Goal: Transaction & Acquisition: Purchase product/service

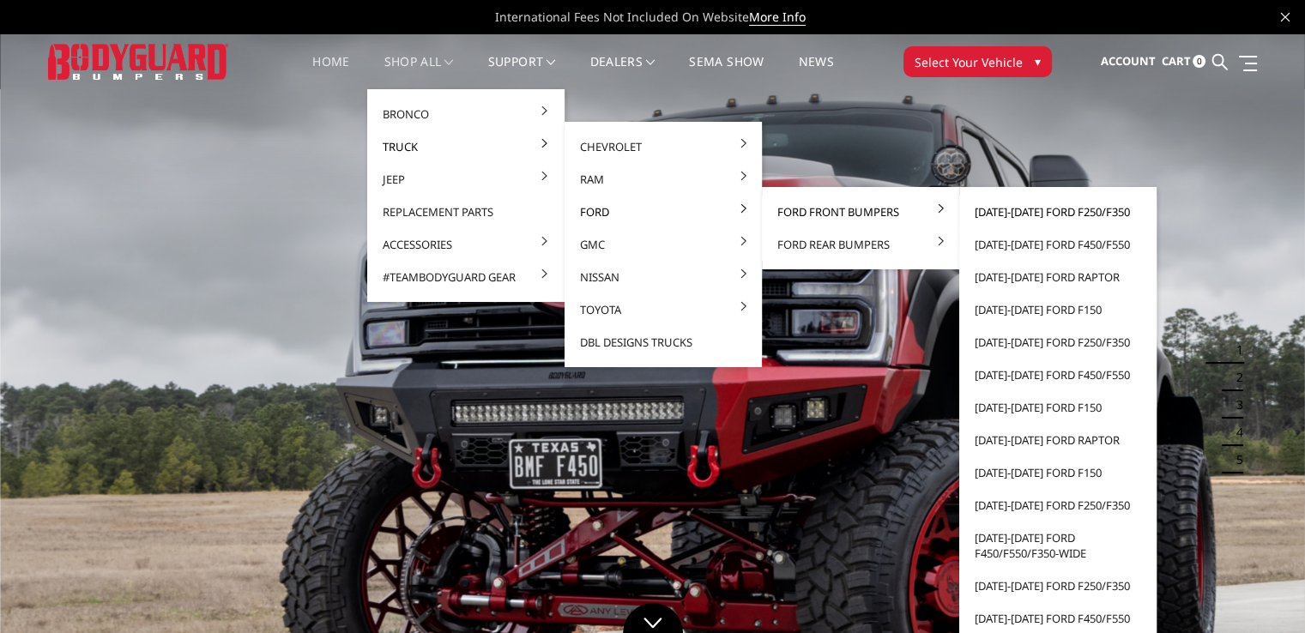
click at [1057, 210] on link "[DATE]-[DATE] Ford F250/F350" at bounding box center [1058, 212] width 184 height 33
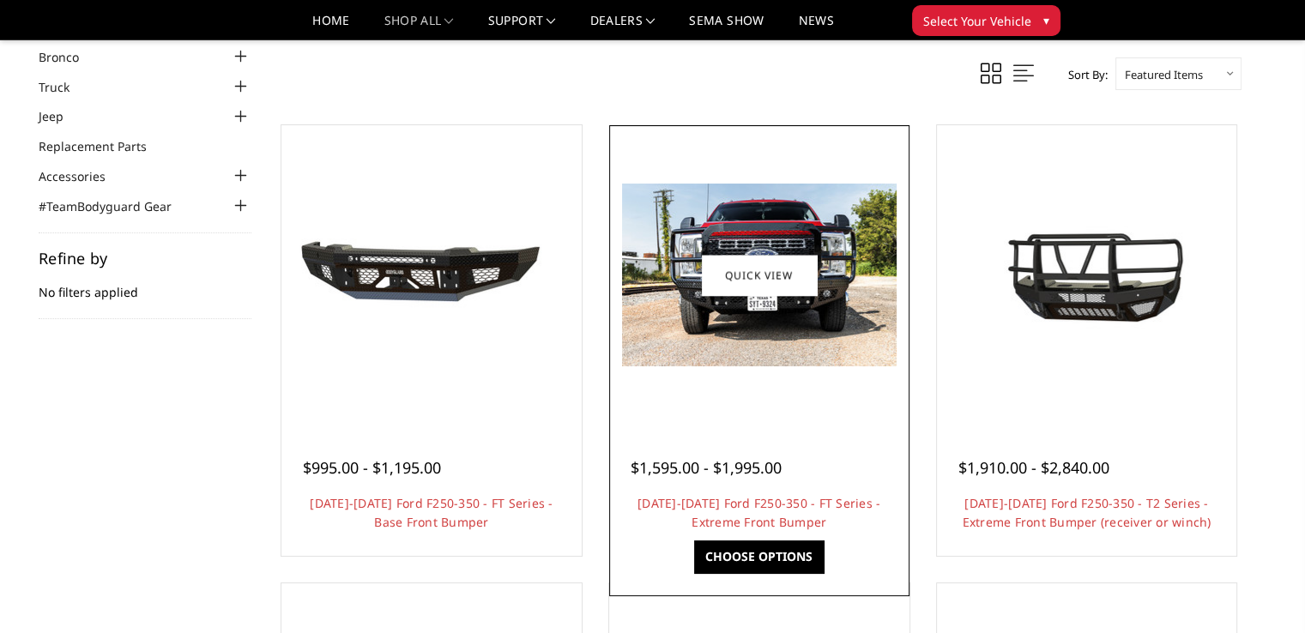
scroll to position [86, 0]
click at [777, 552] on link "Choose Options" at bounding box center [759, 557] width 130 height 33
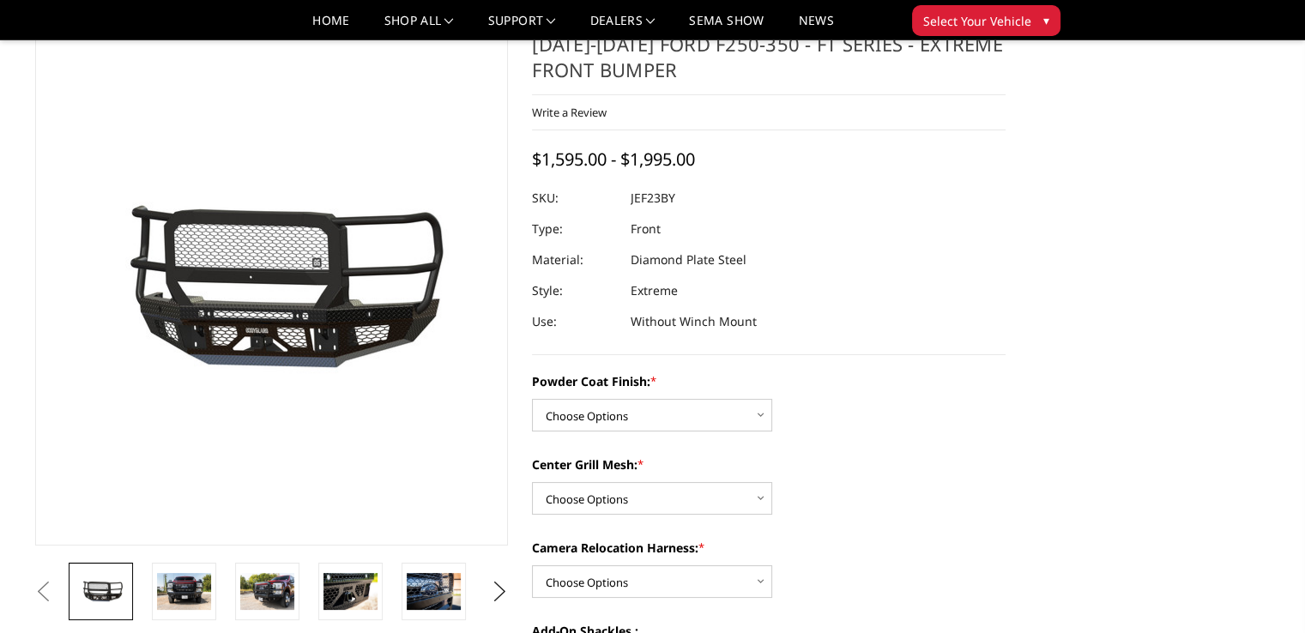
scroll to position [86, 0]
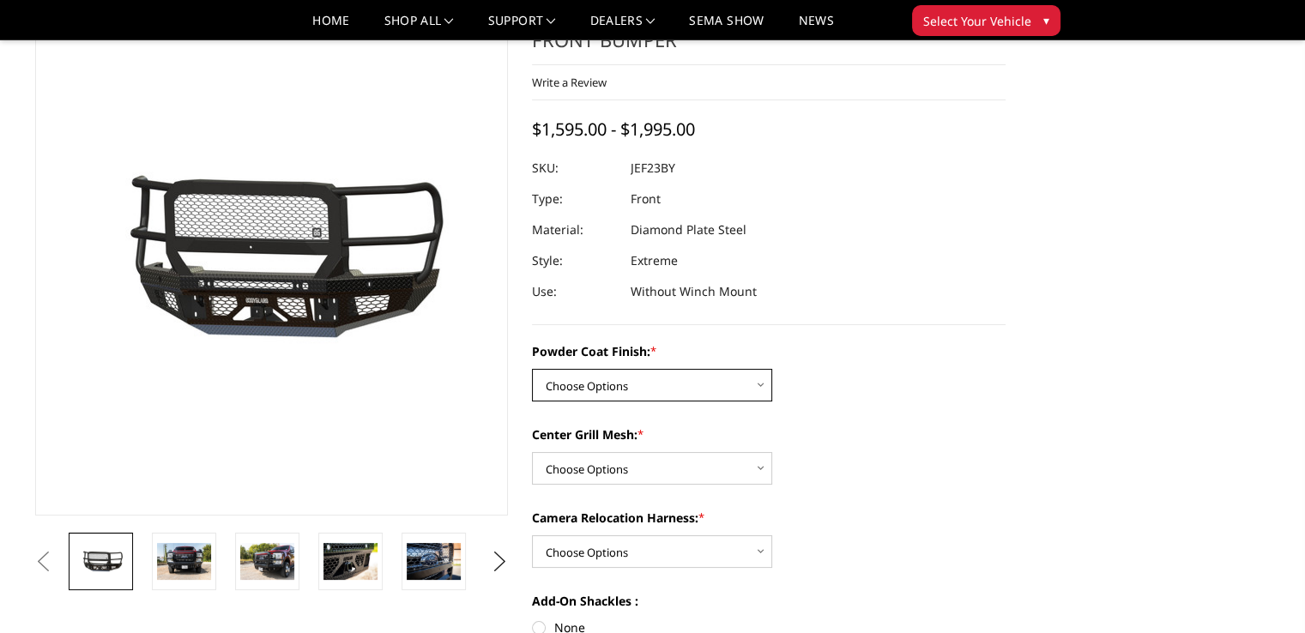
click at [762, 392] on select "Choose Options Bare Metal Gloss Black Powder Coat Textured Black Powder Coat" at bounding box center [652, 385] width 240 height 33
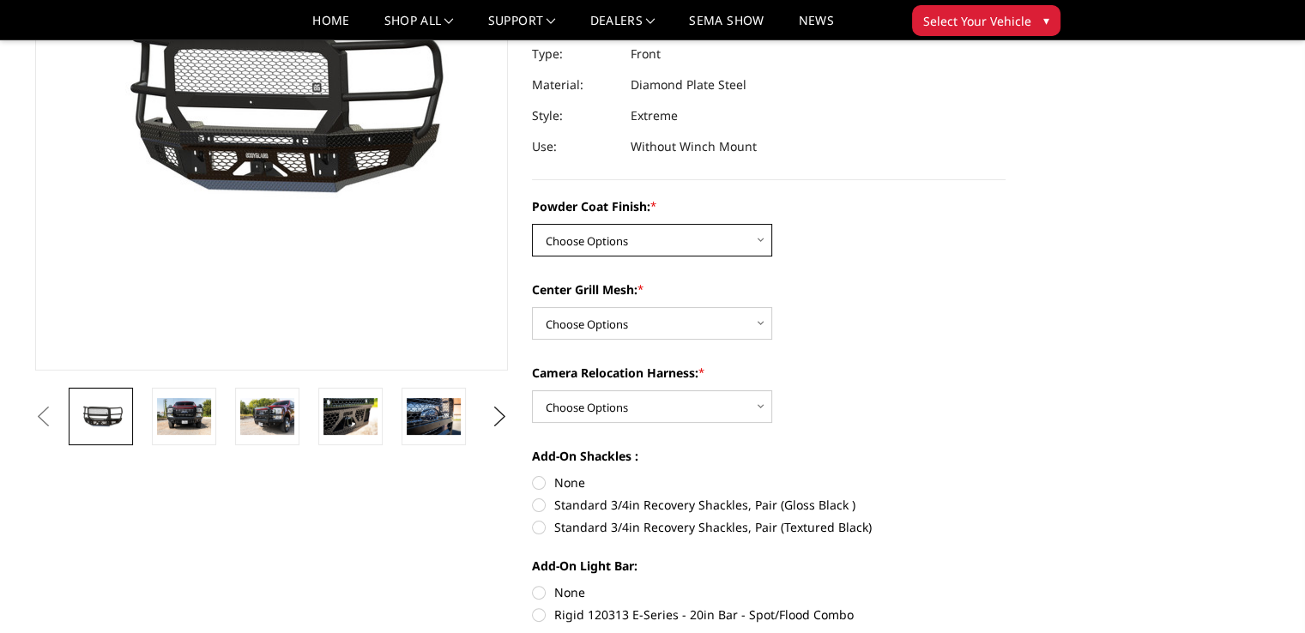
scroll to position [257, 0]
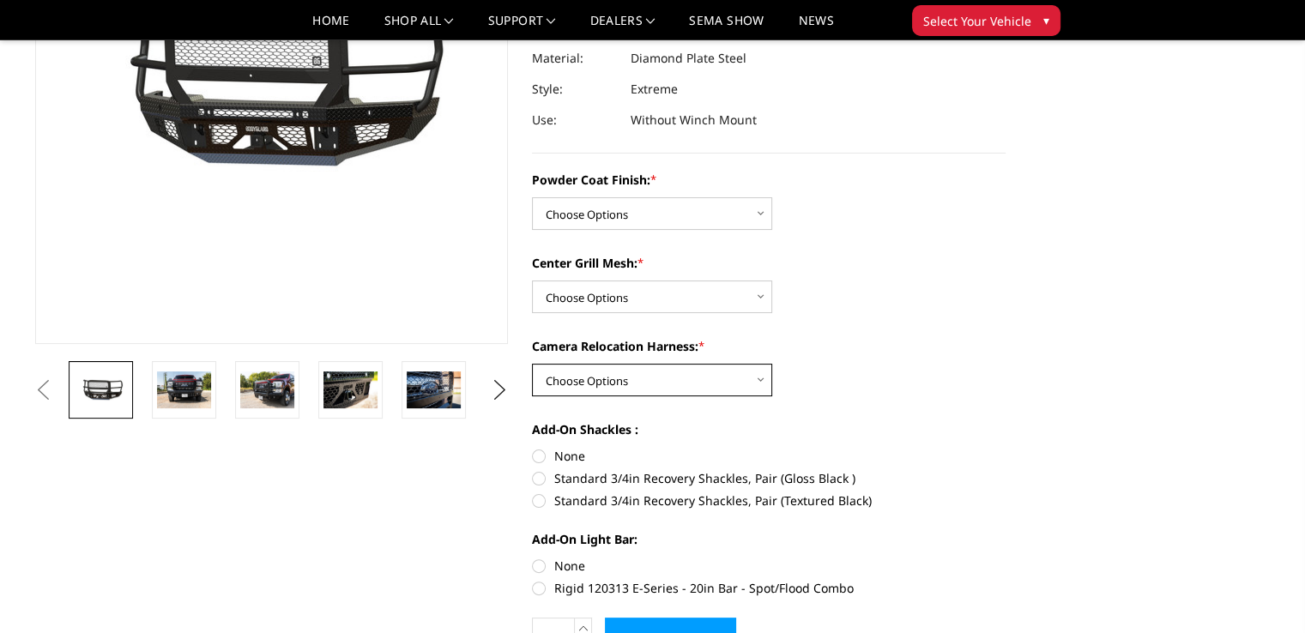
click at [763, 391] on select "Choose Options WITH Camera Relocation Harness WITHOUT Camera Relocation Harness" at bounding box center [652, 380] width 240 height 33
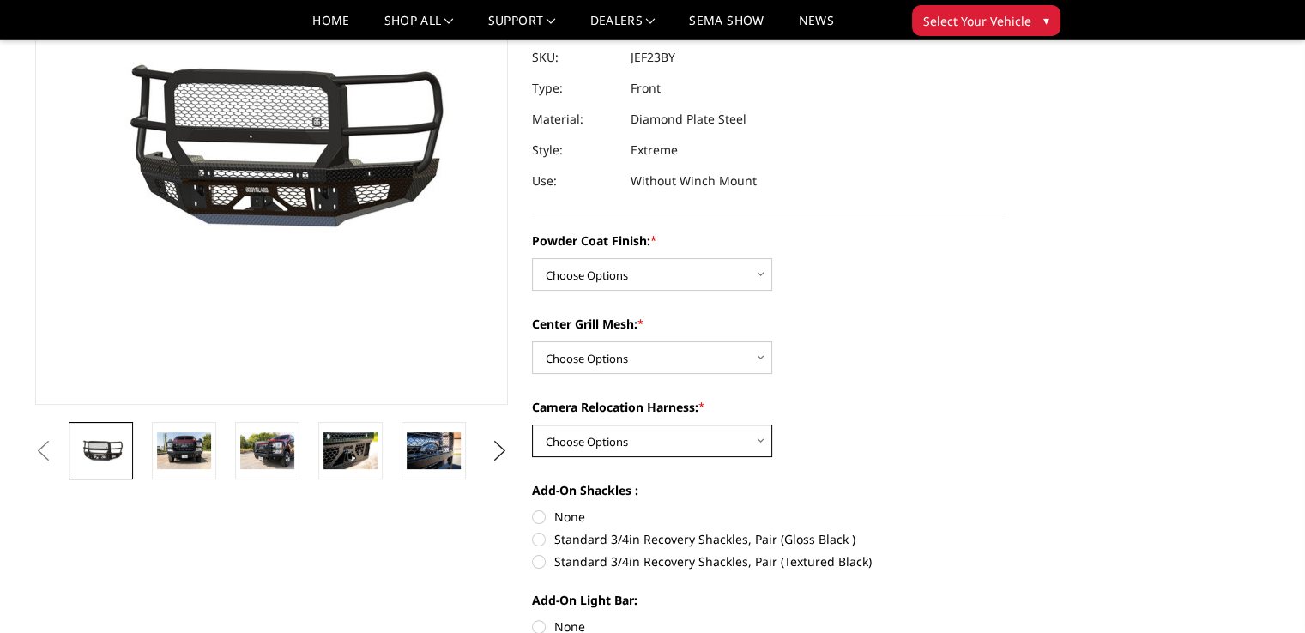
scroll to position [172, 0]
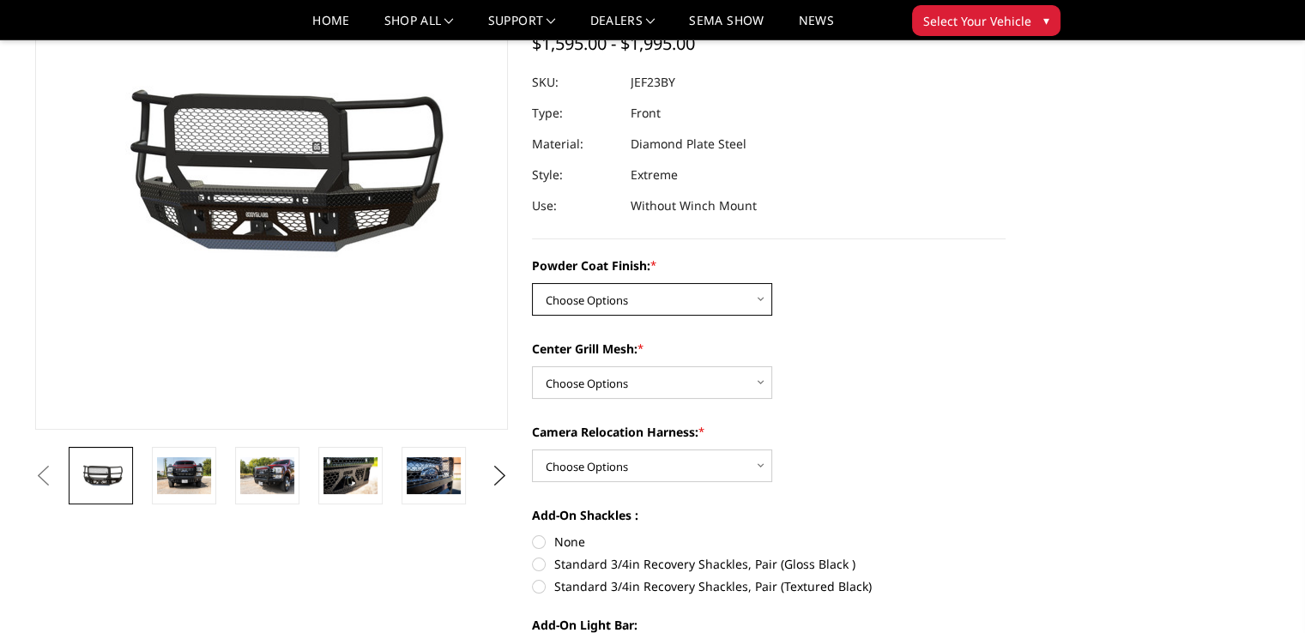
click at [745, 293] on select "Choose Options Bare Metal Gloss Black Powder Coat Textured Black Powder Coat" at bounding box center [652, 299] width 240 height 33
select select "3264"
click at [532, 283] on select "Choose Options Bare Metal Gloss Black Powder Coat Textured Black Powder Coat" at bounding box center [652, 299] width 240 height 33
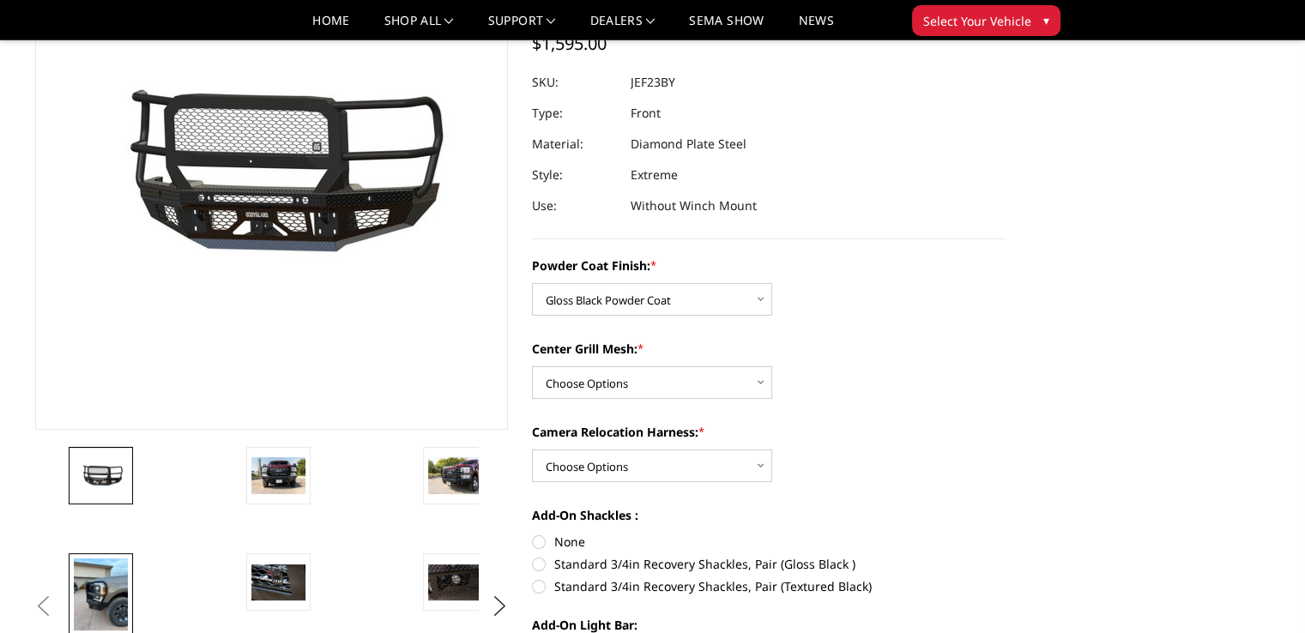
click at [119, 607] on img at bounding box center [101, 595] width 54 height 72
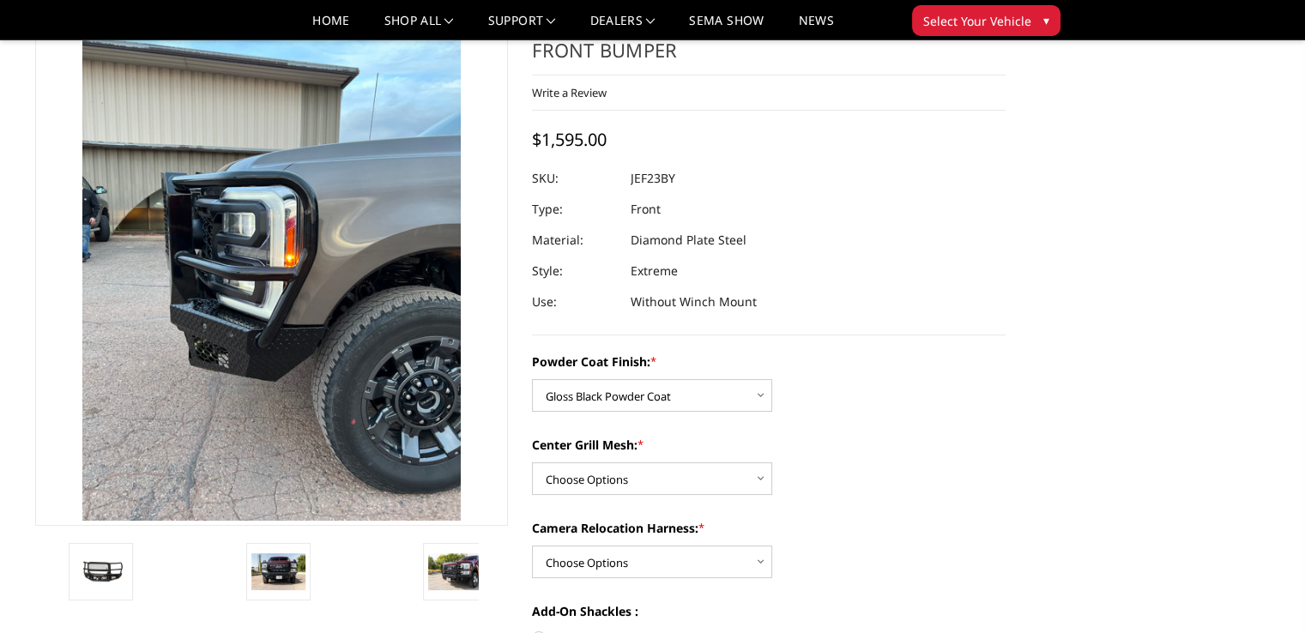
scroll to position [106, 0]
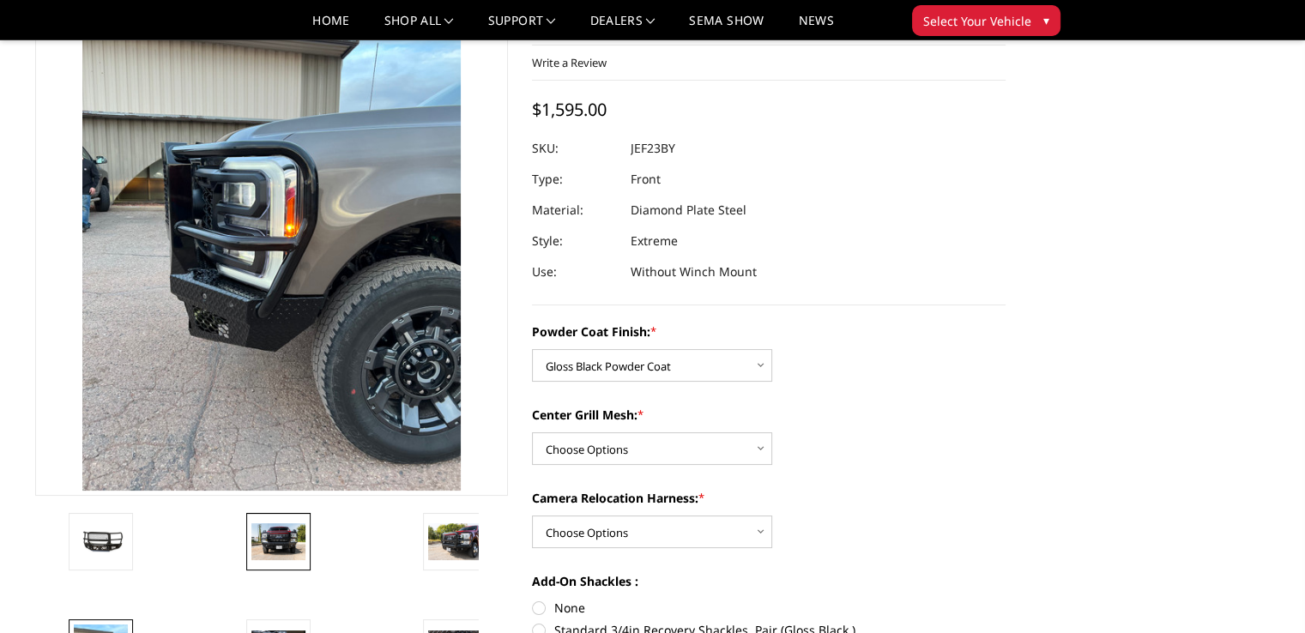
click at [268, 545] on img at bounding box center [278, 542] width 54 height 36
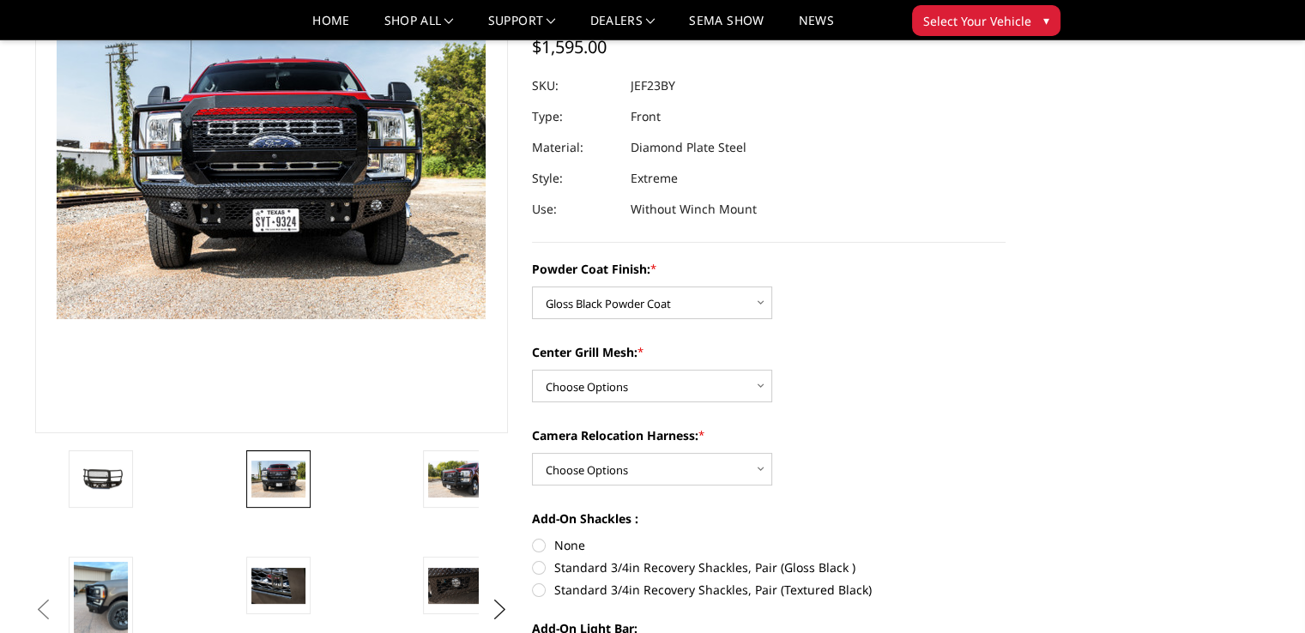
scroll to position [129, 0]
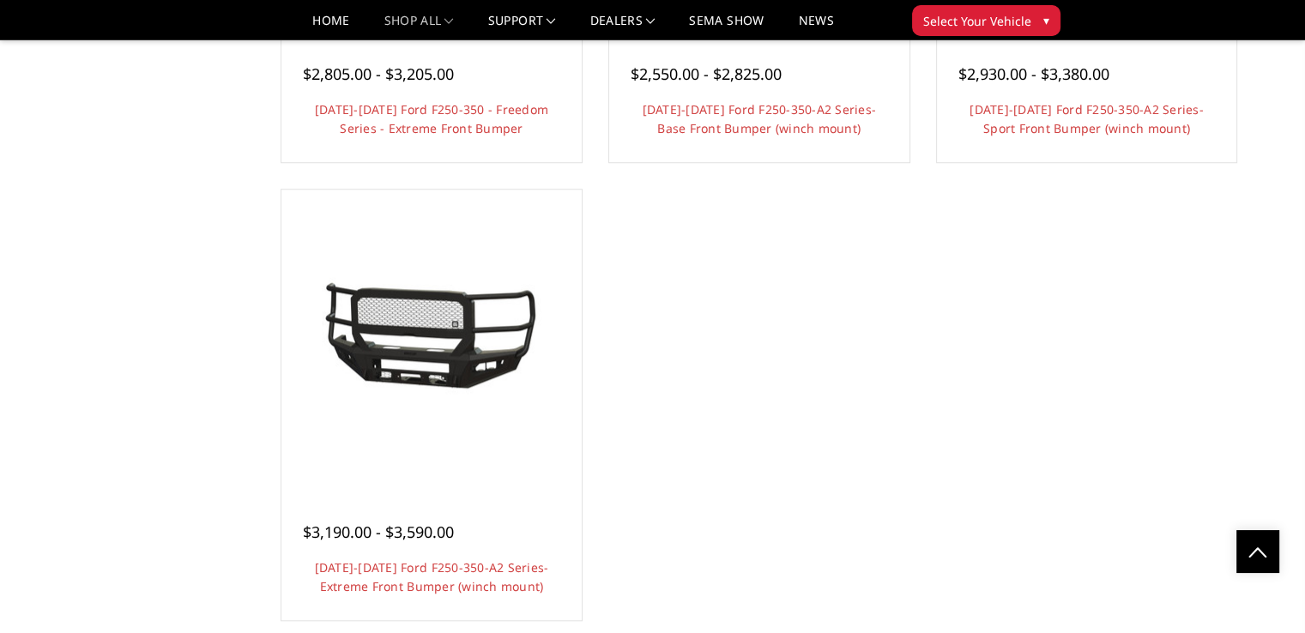
scroll to position [1424, 0]
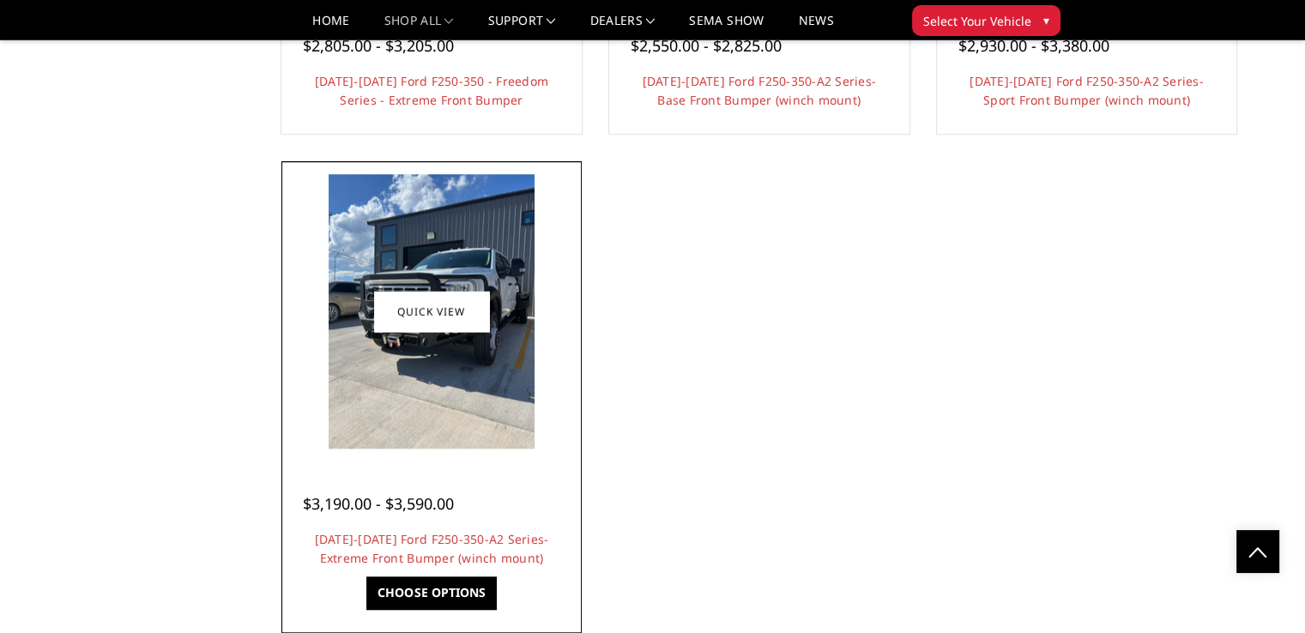
click at [497, 423] on img at bounding box center [432, 311] width 206 height 275
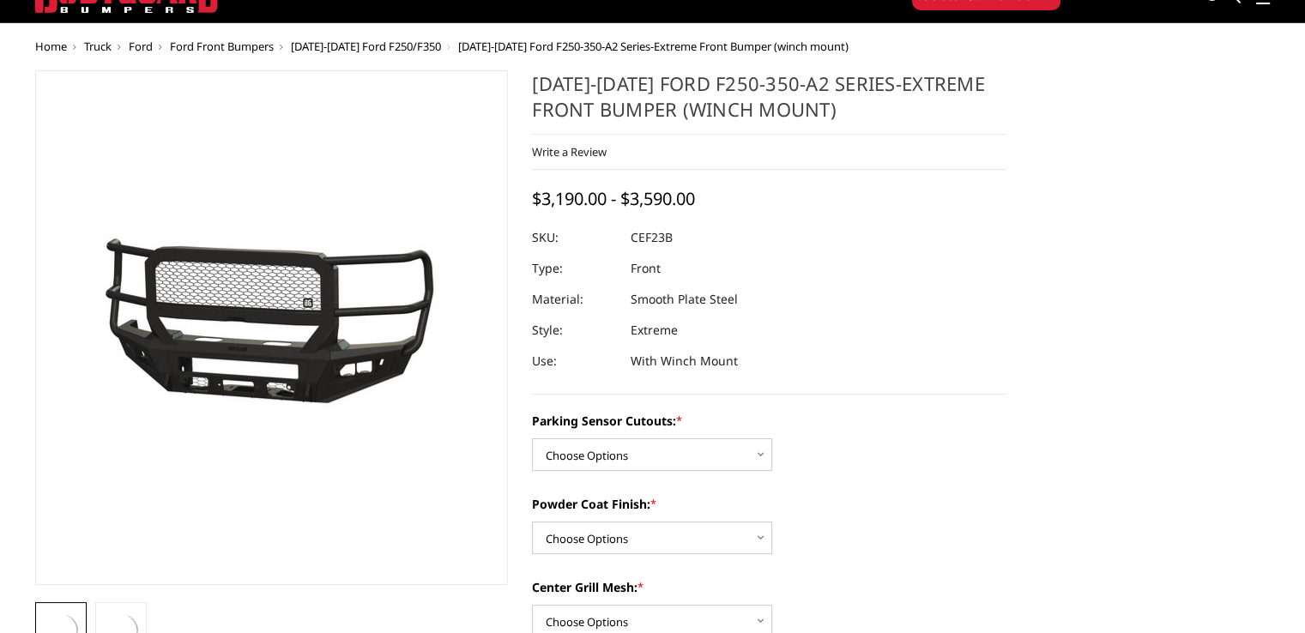
scroll to position [172, 0]
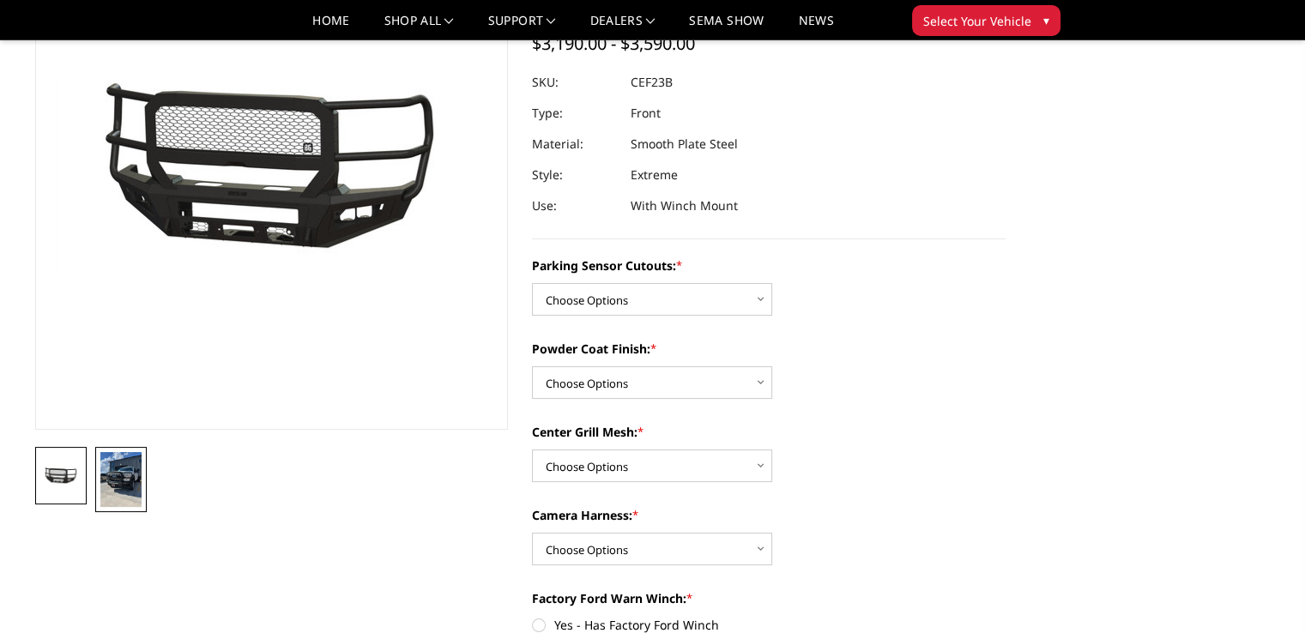
click at [140, 493] on img at bounding box center [120, 479] width 41 height 55
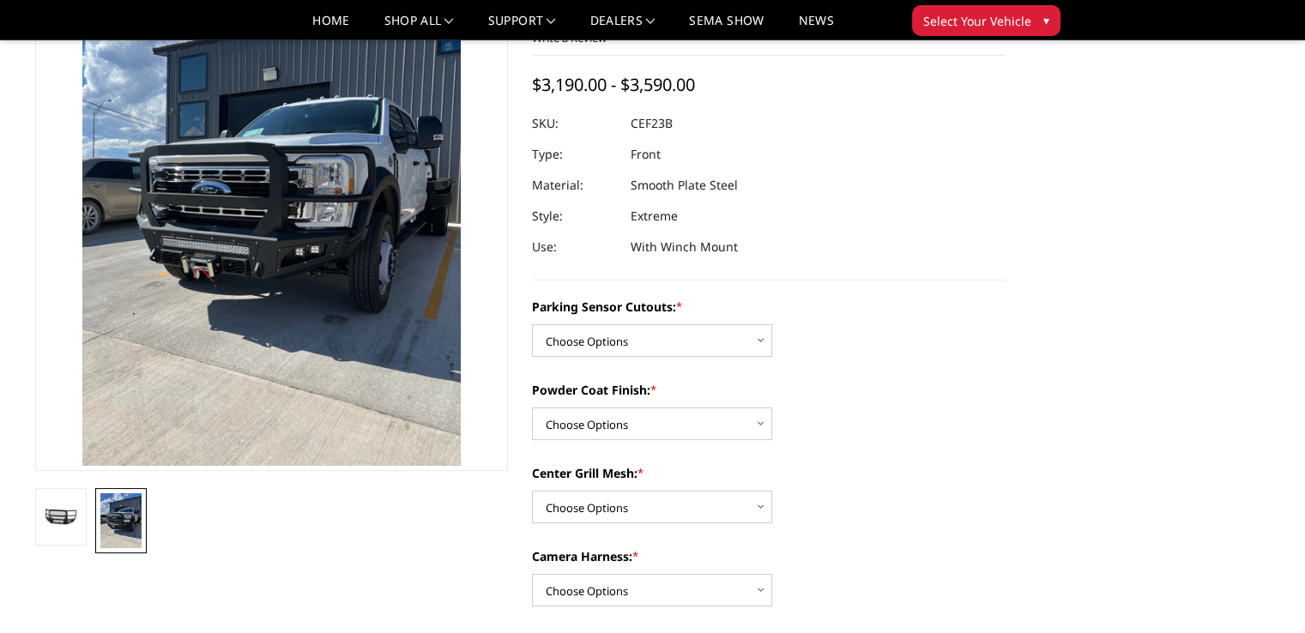
scroll to position [103, 0]
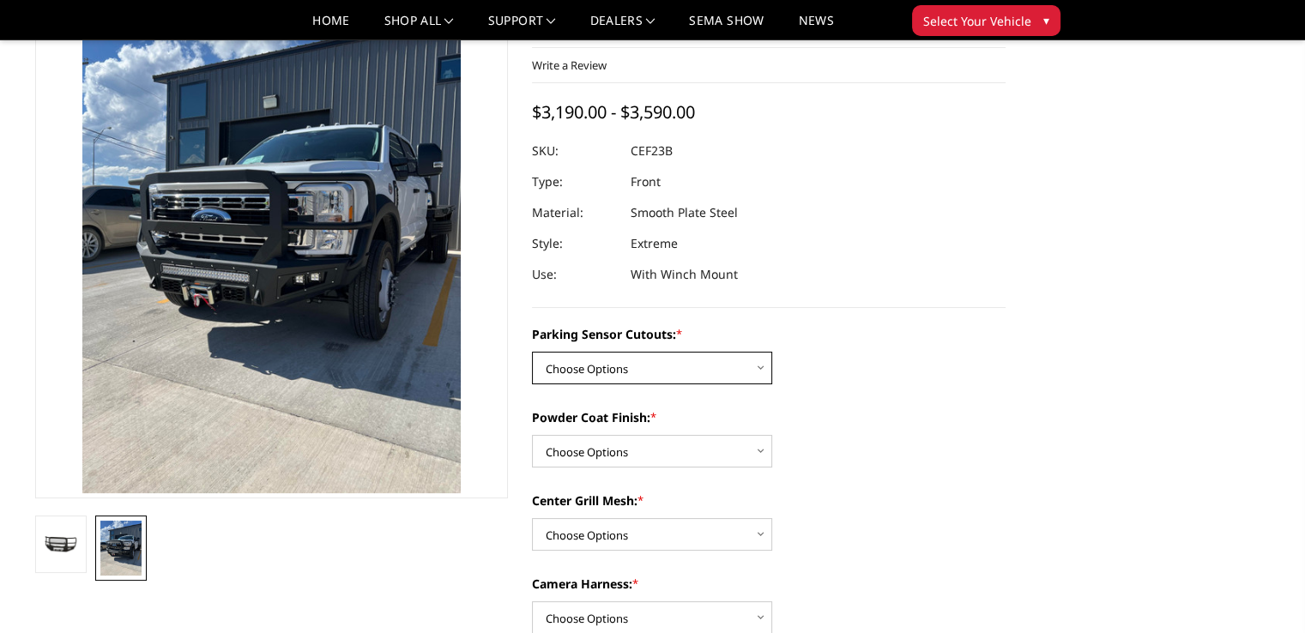
click at [688, 360] on select "Choose Options No-Without Parking Sensor Cutouts Yes-With Parking Sensor Cutouts" at bounding box center [652, 368] width 240 height 33
select select "2421"
click at [532, 352] on select "Choose Options No-Without Parking Sensor Cutouts Yes-With Parking Sensor Cutouts" at bounding box center [652, 368] width 240 height 33
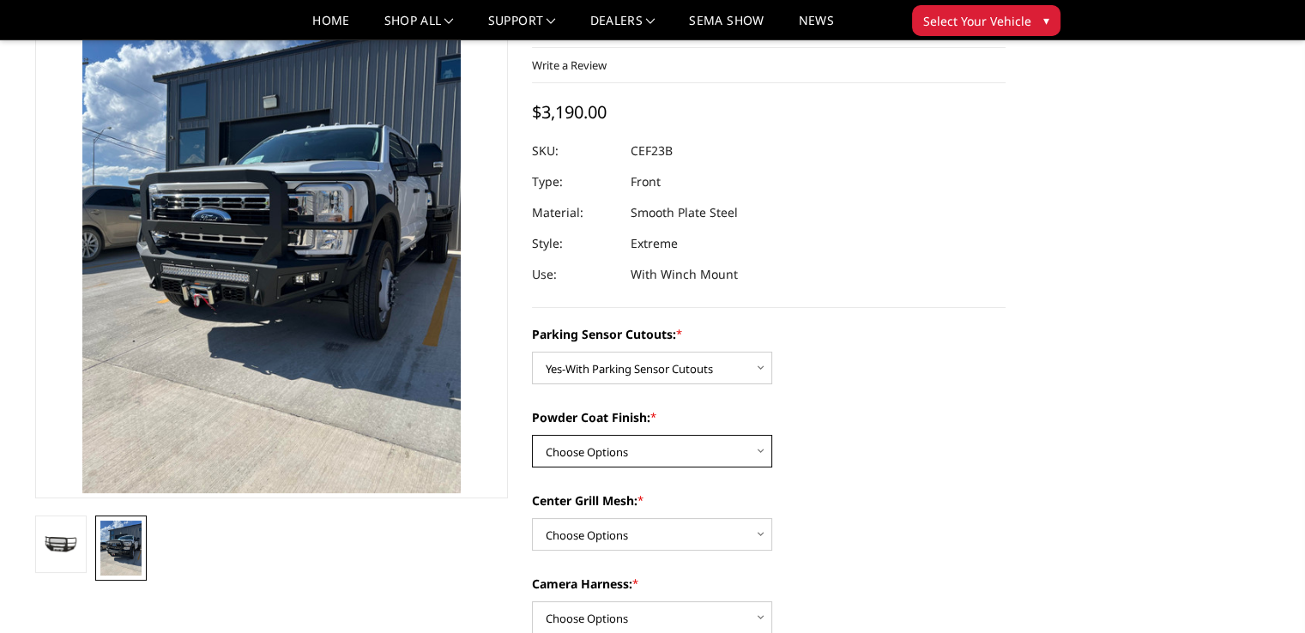
click at [713, 447] on select "Choose Options Bare Metal Textured Black Powder Coat" at bounding box center [652, 451] width 240 height 33
select select "2423"
click at [532, 435] on select "Choose Options Bare Metal Textured Black Powder Coat" at bounding box center [652, 451] width 240 height 33
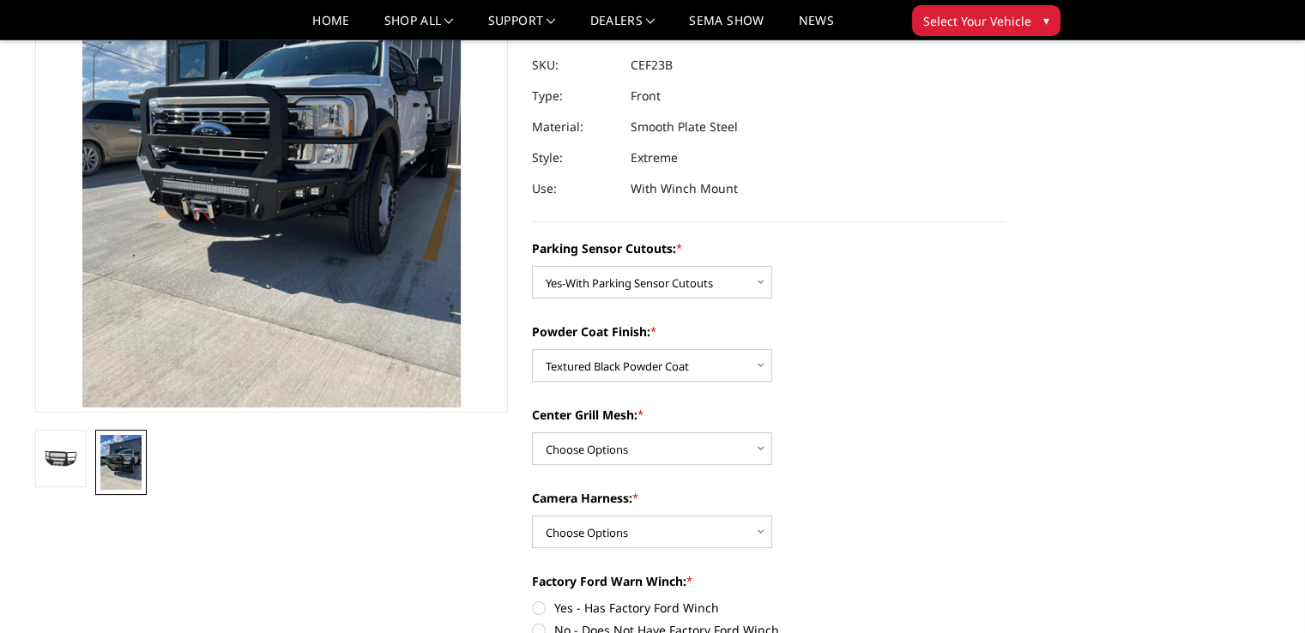
click at [706, 431] on div "Center Grill Mesh: * Choose Options With Center Grill Mesh Without Center Grill…" at bounding box center [769, 435] width 474 height 59
click at [697, 444] on select "Choose Options With Center Grill Mesh Without Center Grill Mesh" at bounding box center [652, 449] width 240 height 33
select select "2424"
click at [532, 433] on select "Choose Options With Center Grill Mesh Without Center Grill Mesh" at bounding box center [652, 449] width 240 height 33
click at [694, 524] on select "Choose Options WITH Camera Harness WITHOUT Camera Harness" at bounding box center [652, 532] width 240 height 33
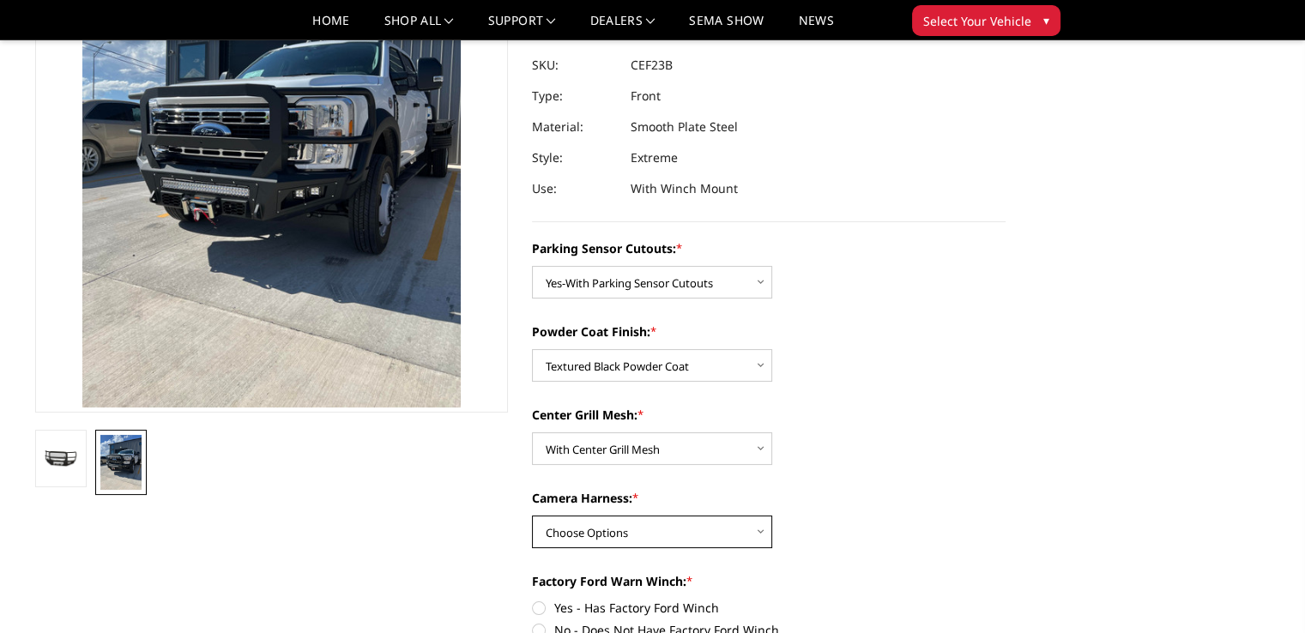
select select "2426"
click at [532, 516] on select "Choose Options WITH Camera Harness WITHOUT Camera Harness" at bounding box center [652, 532] width 240 height 33
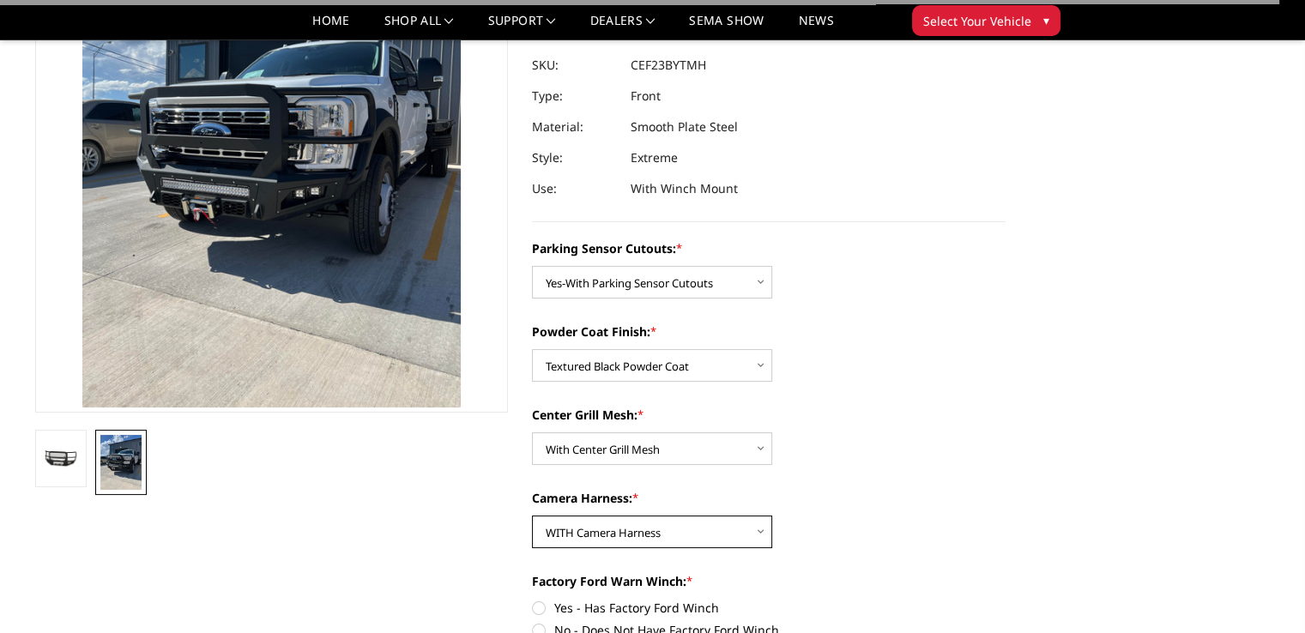
scroll to position [275, 0]
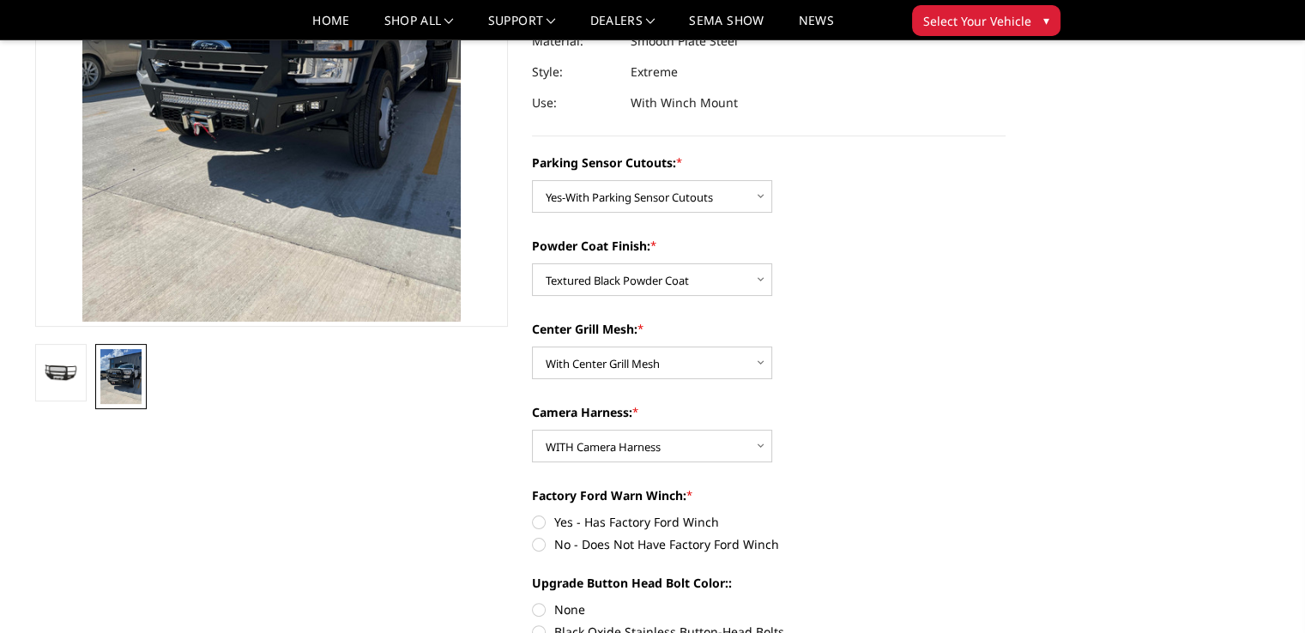
click at [541, 523] on label "Yes - Has Factory Ford Winch" at bounding box center [769, 522] width 474 height 18
click at [533, 514] on input "Yes - Has Factory Ford Winch" at bounding box center [532, 513] width 1 height 1
radio input "true"
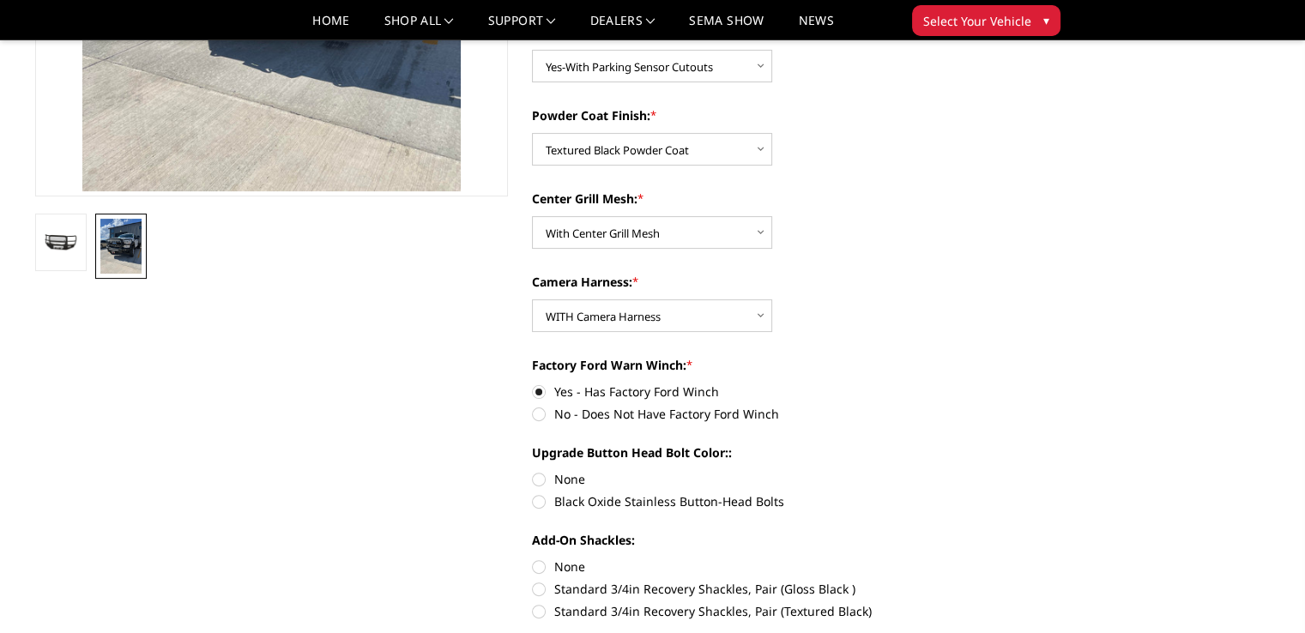
scroll to position [446, 0]
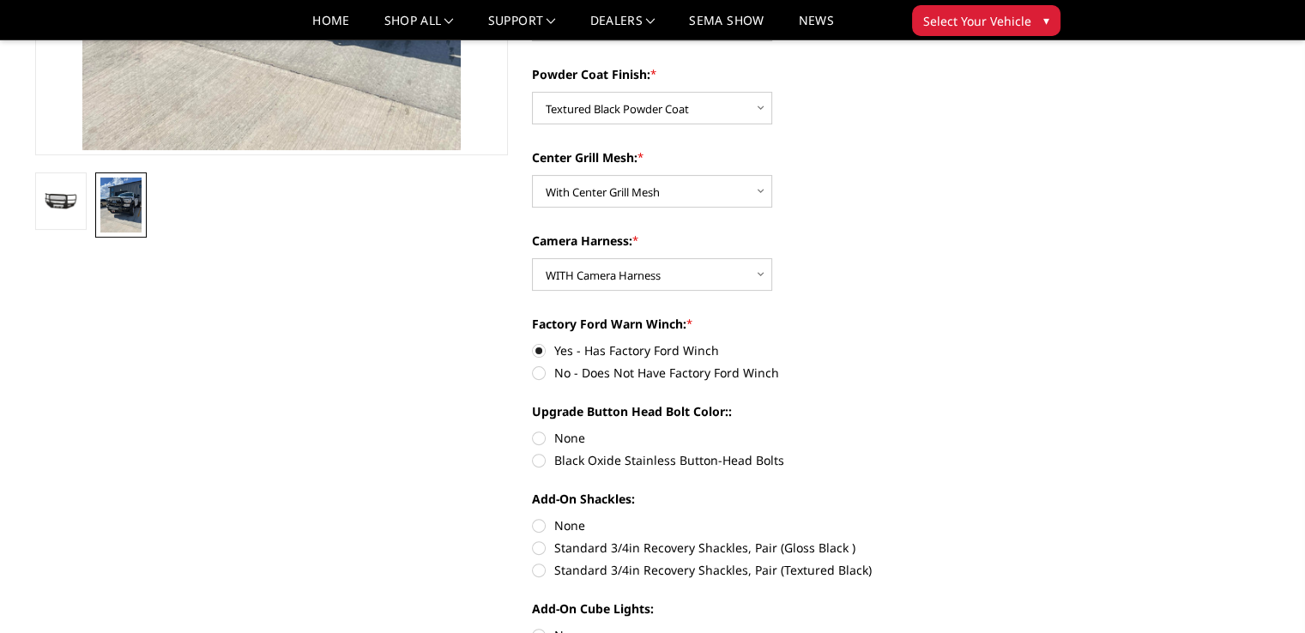
drag, startPoint x: 542, startPoint y: 464, endPoint x: 596, endPoint y: 465, distance: 53.2
click at [545, 464] on label "Black Oxide Stainless Button-Head Bolts" at bounding box center [769, 460] width 474 height 18
click at [1006, 430] on input "Black Oxide Stainless Button-Head Bolts" at bounding box center [1006, 429] width 1 height 1
radio input "true"
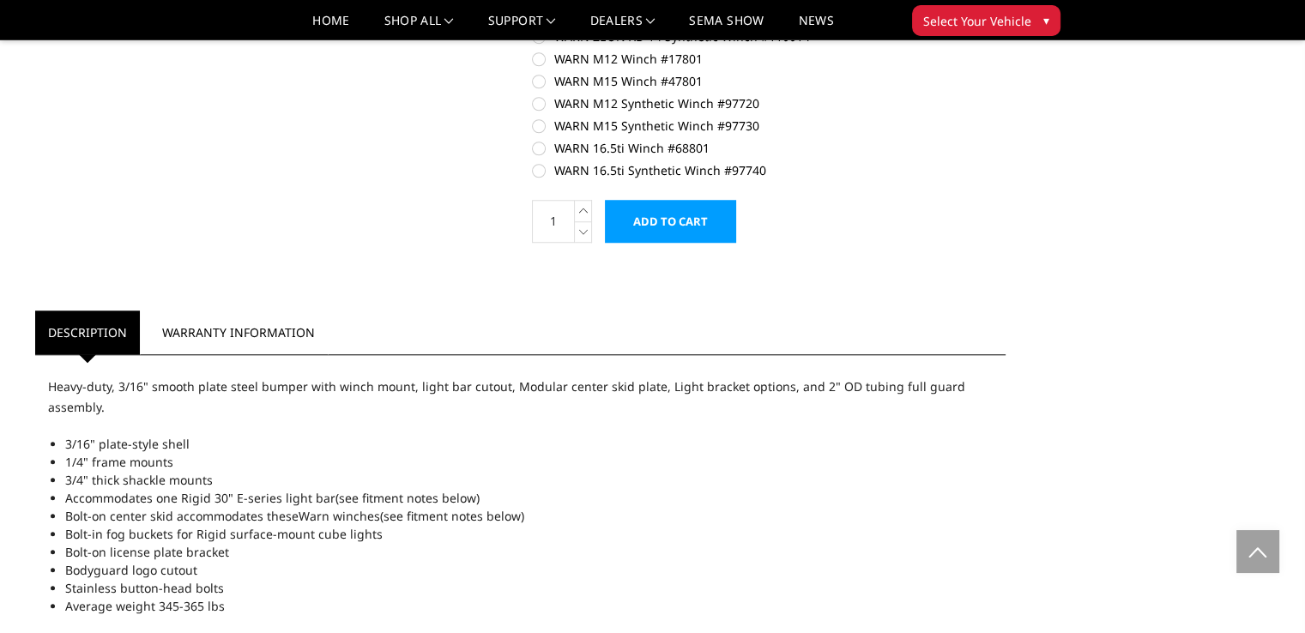
scroll to position [1390, 0]
